Goal: Find contact information: Find contact information

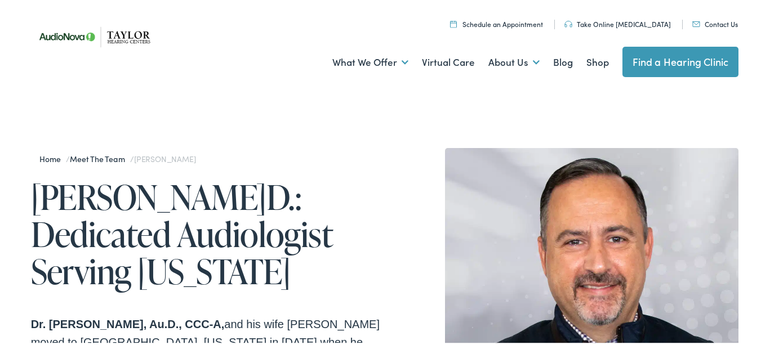
click at [88, 190] on h1 "[PERSON_NAME]D.: Dedicated Audiologist Serving [US_STATE]" at bounding box center [208, 233] width 354 height 112
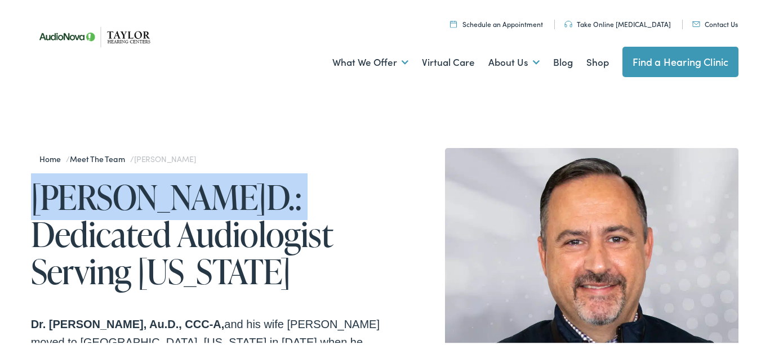
drag, startPoint x: 88, startPoint y: 190, endPoint x: 208, endPoint y: 191, distance: 120.0
click at [208, 191] on h1 "[PERSON_NAME]D.: Dedicated Audiologist Serving [US_STATE]" at bounding box center [208, 233] width 354 height 112
copy h1 "[PERSON_NAME]"
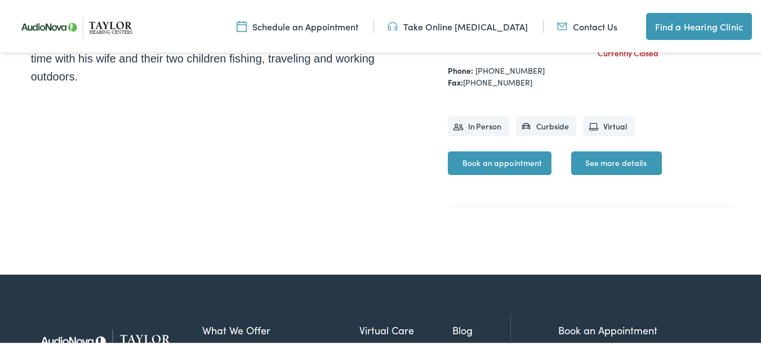
scroll to position [405, 0]
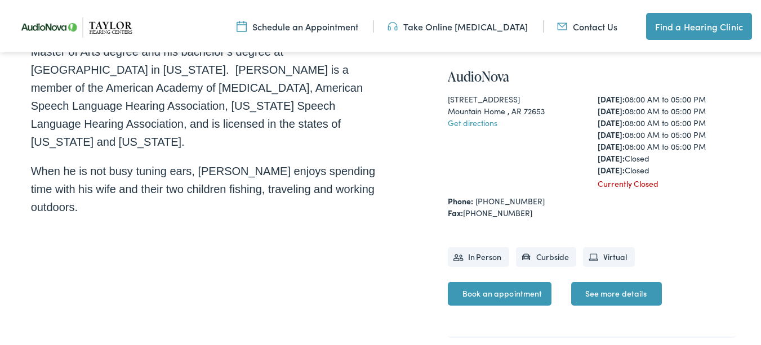
click at [448, 104] on div "Mountain Home , AR 72653" at bounding box center [517, 110] width 139 height 12
drag, startPoint x: 445, startPoint y: 104, endPoint x: 510, endPoint y: 104, distance: 64.2
click at [510, 104] on div "Mountain Home , AR 72653" at bounding box center [517, 110] width 139 height 12
copy div "Mountain Home , [GEOGRAPHIC_DATA]"
click at [448, 96] on div "[STREET_ADDRESS]" at bounding box center [517, 98] width 139 height 12
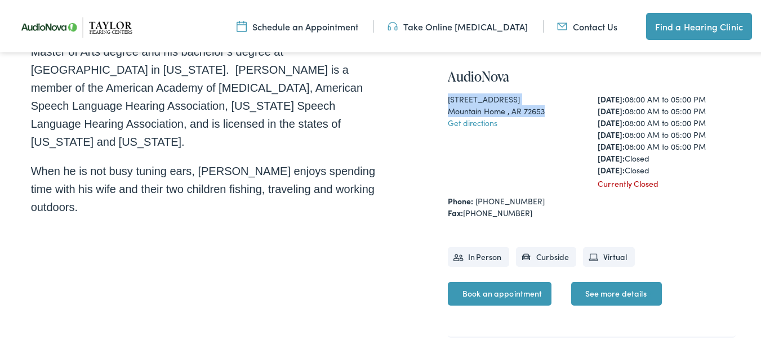
drag, startPoint x: 443, startPoint y: 96, endPoint x: 528, endPoint y: 106, distance: 85.6
click at [528, 106] on div "[STREET_ADDRESS] Get directions" at bounding box center [517, 140] width 139 height 96
copy div "[STREET_ADDRESS]"
